Goal: Obtain resource: Obtain resource

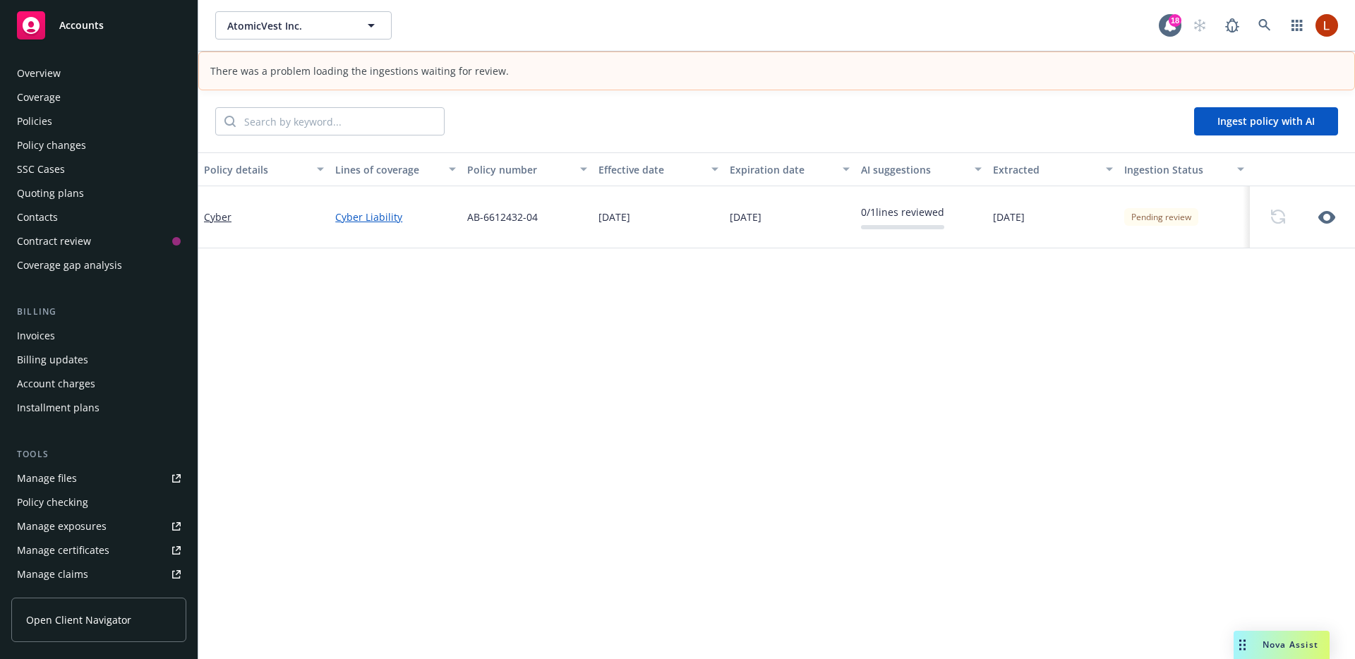
scroll to position [294, 0]
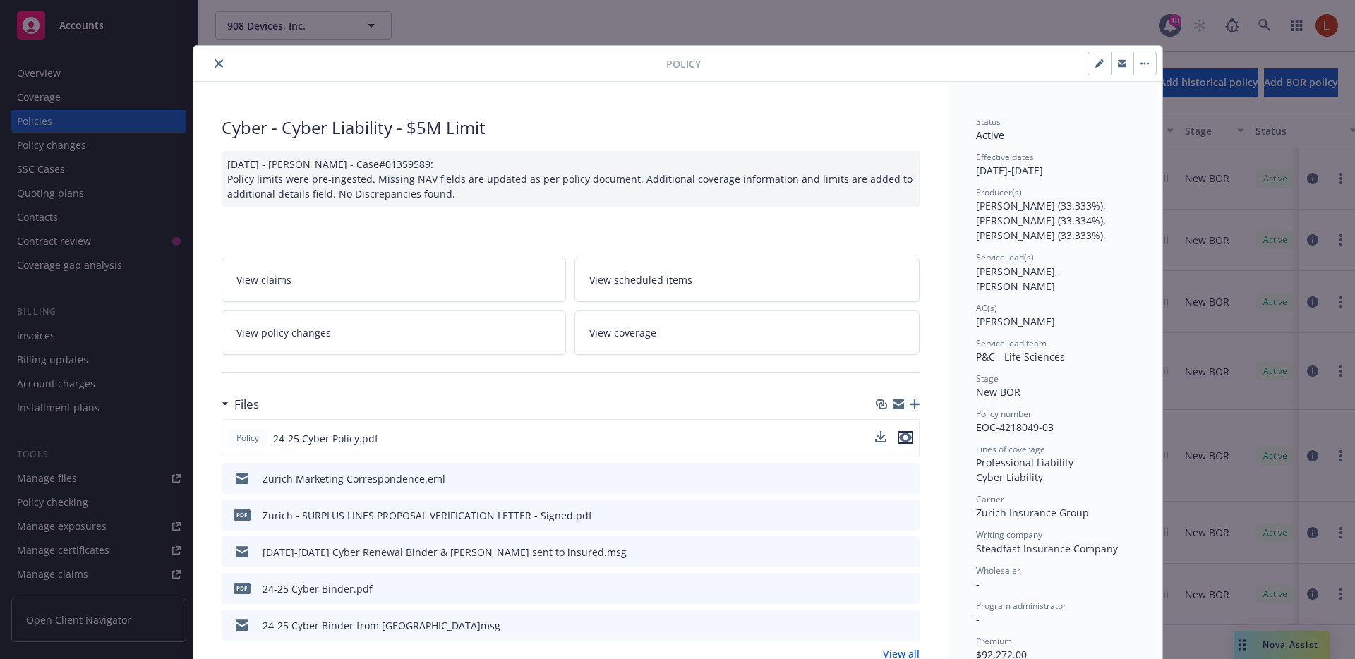
click at [901, 435] on icon "preview file" at bounding box center [905, 438] width 13 height 10
